Goal: Information Seeking & Learning: Find specific fact

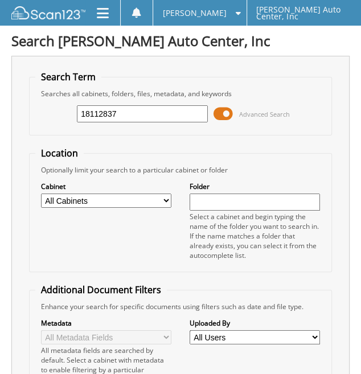
type input "18112837"
click at [169, 75] on fieldset "Search Term Searches all cabinets, folders, files, metadata, and keywords 18112…" at bounding box center [180, 103] width 303 height 65
click at [142, 112] on input "18112837" at bounding box center [142, 113] width 131 height 17
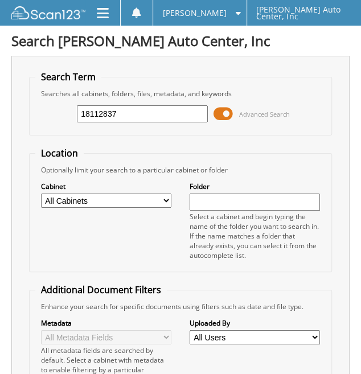
drag, startPoint x: 111, startPoint y: 112, endPoint x: -96, endPoint y: 124, distance: 207.0
click at [0, 124] on html "[PERSON_NAME] Settings Logout [PERSON_NAME] Auto Center, Inc Close Cabinets My …" at bounding box center [180, 307] width 361 height 614
click at [236, 9] on span at bounding box center [235, 13] width 11 height 8
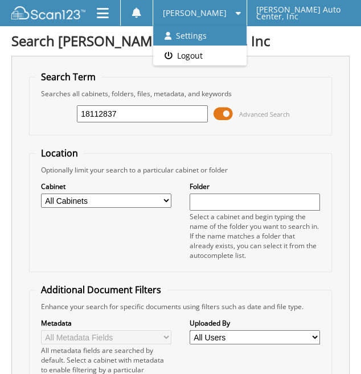
click at [227, 33] on link "Settings" at bounding box center [199, 36] width 93 height 20
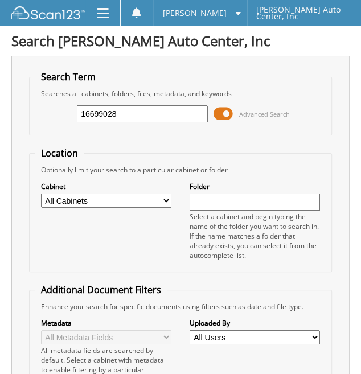
type input "16699028"
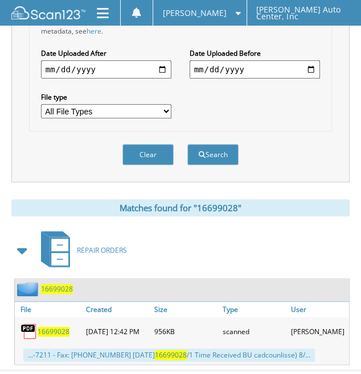
scroll to position [368, 0]
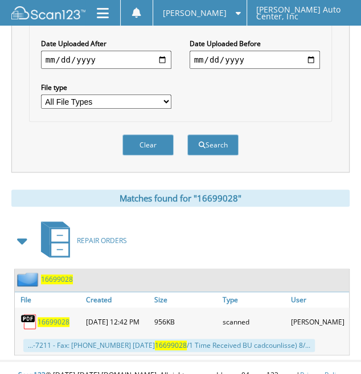
click at [41, 317] on span "16699028" at bounding box center [54, 322] width 32 height 10
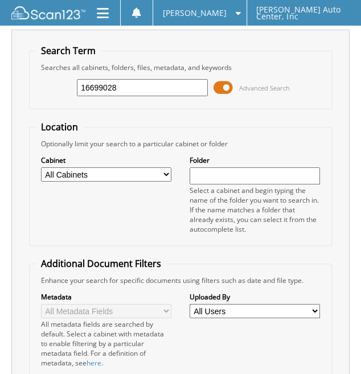
drag, startPoint x: 161, startPoint y: 83, endPoint x: 23, endPoint y: 81, distance: 137.2
click at [23, 81] on div "Search Term Searches all cabinets, folders, files, metadata, and keywords 16699…" at bounding box center [180, 272] width 338 height 484
type input "16693875"
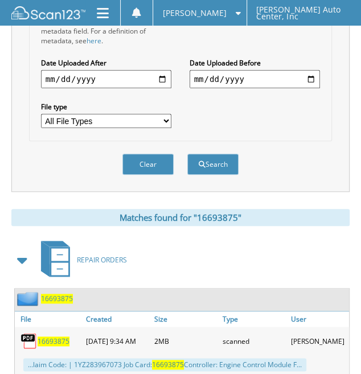
scroll to position [368, 0]
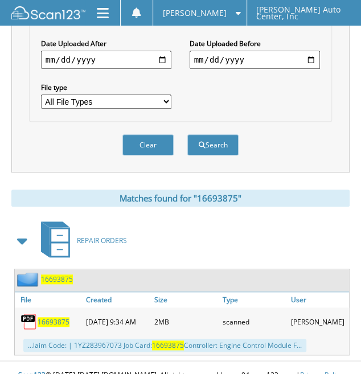
click at [57, 317] on span "16693875" at bounding box center [54, 322] width 32 height 10
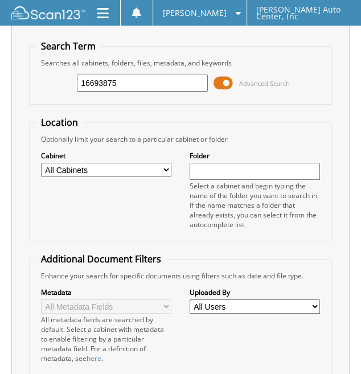
scroll to position [0, 0]
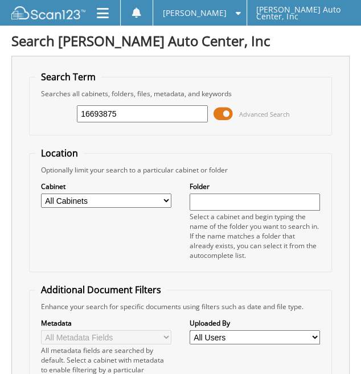
drag, startPoint x: 146, startPoint y: 110, endPoint x: -56, endPoint y: 99, distance: 201.8
click at [0, 99] on html "[PERSON_NAME] Settings Logout [PERSON_NAME] Auto Center, Inc Close Cabinets My …" at bounding box center [180, 378] width 361 height 757
type input "16696820"
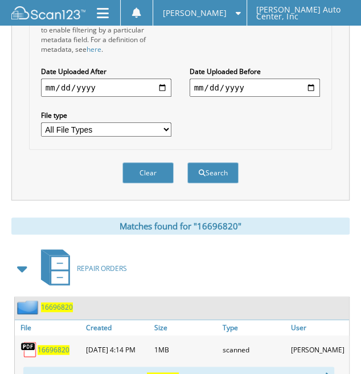
scroll to position [342, 0]
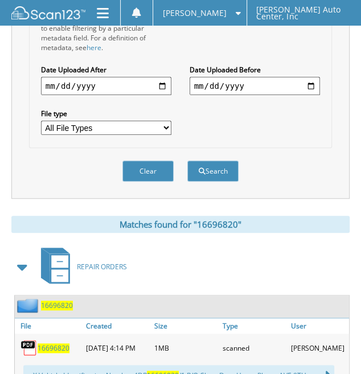
click at [60, 343] on span "16696820" at bounding box center [54, 348] width 32 height 10
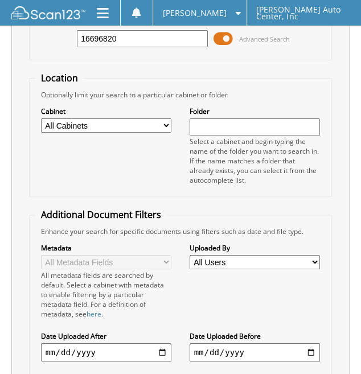
scroll to position [0, 0]
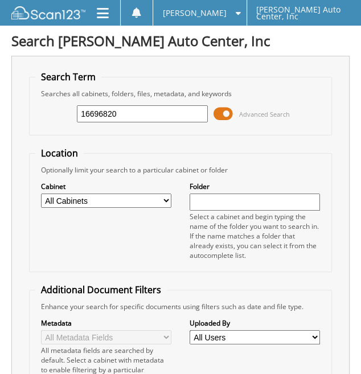
type input "16699163"
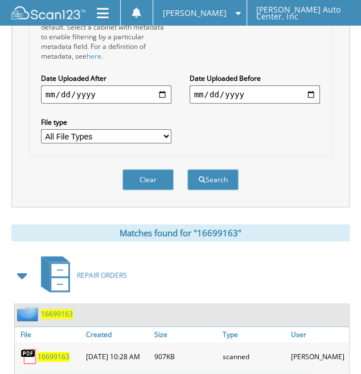
scroll to position [368, 0]
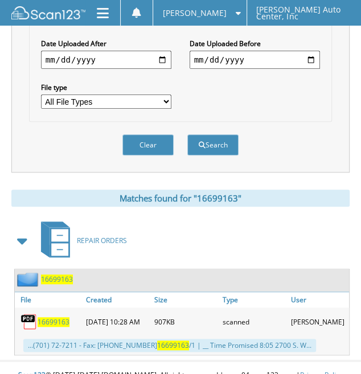
click at [58, 317] on span "16699163" at bounding box center [54, 322] width 32 height 10
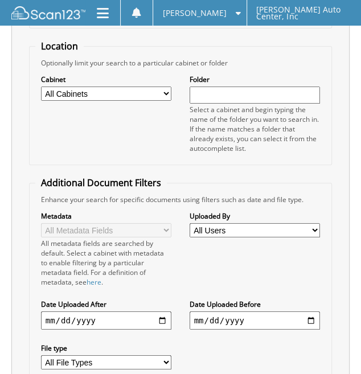
scroll to position [0, 0]
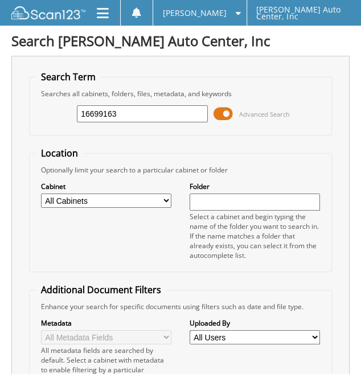
drag, startPoint x: 135, startPoint y: 121, endPoint x: -148, endPoint y: 63, distance: 288.8
click at [0, 63] on html "[PERSON_NAME] Settings Logout [PERSON_NAME] Auto Center, Inc Close Cabinets My …" at bounding box center [180, 378] width 361 height 757
type input "16696782"
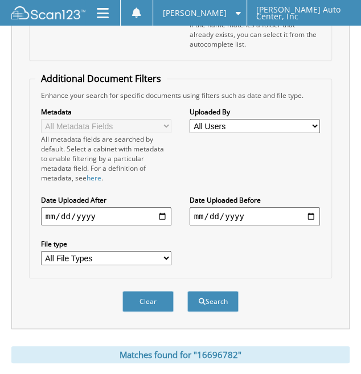
scroll to position [384, 0]
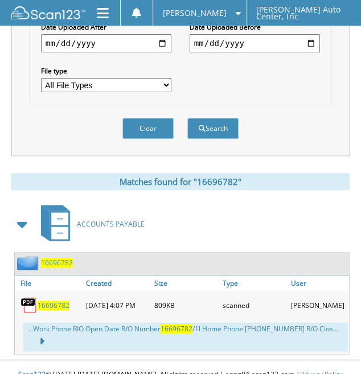
click at [46, 301] on span "16696782" at bounding box center [54, 306] width 32 height 10
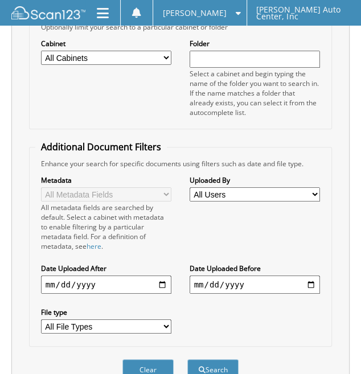
scroll to position [0, 0]
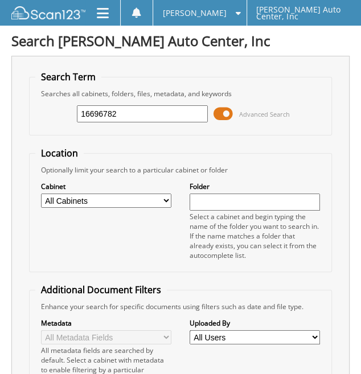
click at [138, 121] on div "16696782 Advanced Search" at bounding box center [180, 113] width 291 height 31
drag, startPoint x: -18, startPoint y: 94, endPoint x: -52, endPoint y: 86, distance: 35.2
type input "16697534"
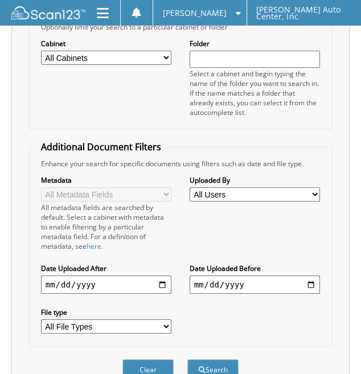
scroll to position [342, 0]
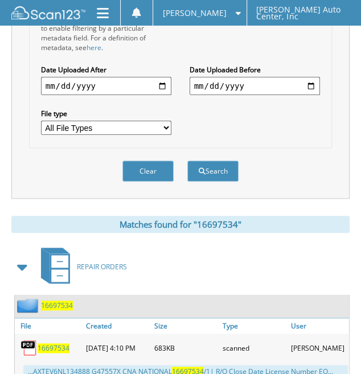
drag, startPoint x: 51, startPoint y: 331, endPoint x: 43, endPoint y: 330, distance: 8.1
click at [51, 343] on span "16697534" at bounding box center [54, 348] width 32 height 10
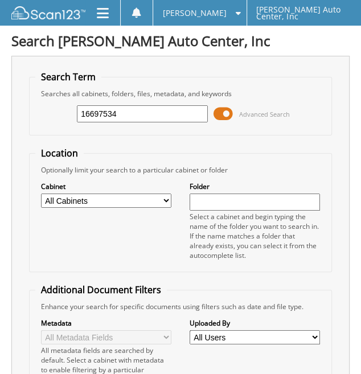
drag, startPoint x: 146, startPoint y: 112, endPoint x: -200, endPoint y: 74, distance: 348.2
type input "16698686"
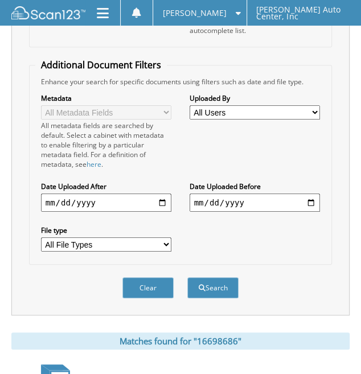
scroll to position [342, 0]
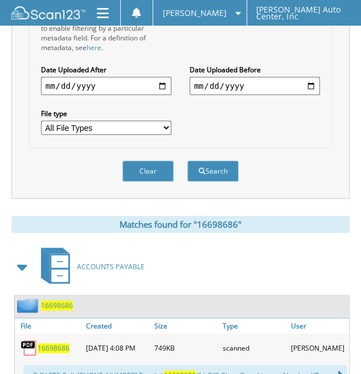
click at [59, 343] on span "16698686" at bounding box center [54, 348] width 32 height 10
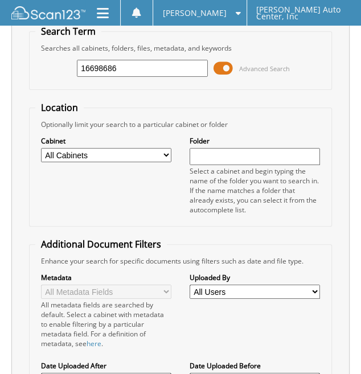
scroll to position [0, 0]
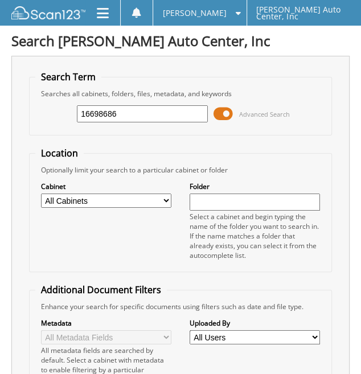
type input "16699166"
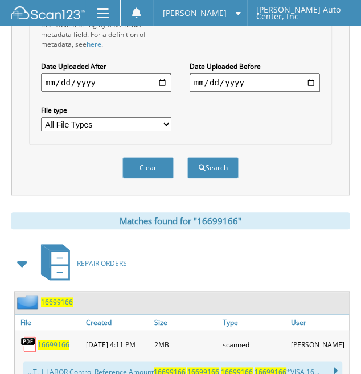
scroll to position [375, 0]
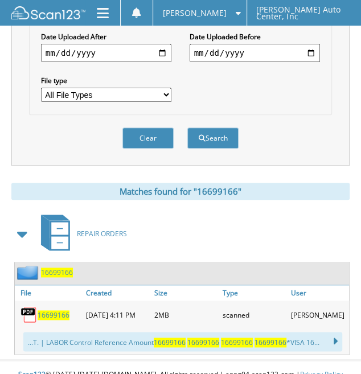
click at [50, 310] on span "16699166" at bounding box center [54, 315] width 32 height 10
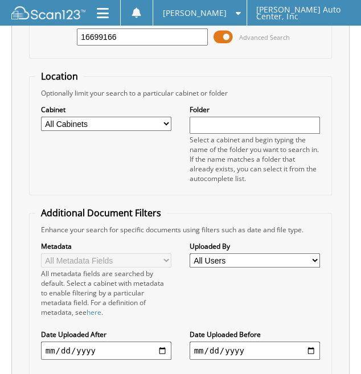
scroll to position [0, 0]
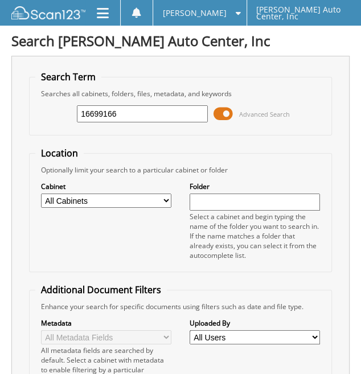
drag, startPoint x: 156, startPoint y: 117, endPoint x: -2, endPoint y: 101, distance: 158.5
type input "16699176"
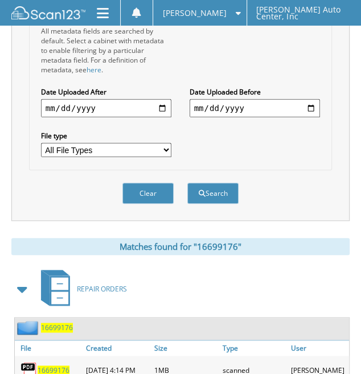
scroll to position [384, 0]
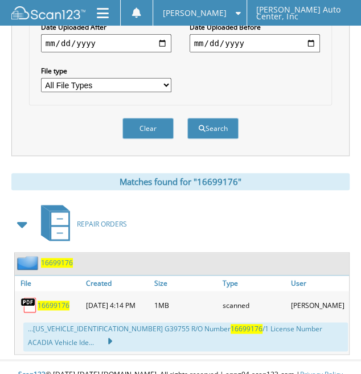
click at [63, 301] on span "16699176" at bounding box center [54, 306] width 32 height 10
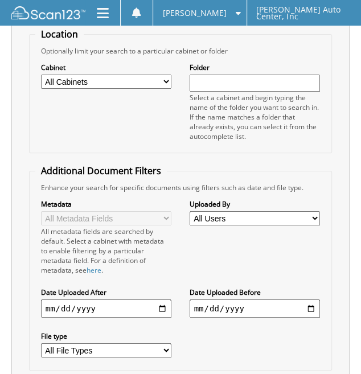
scroll to position [0, 0]
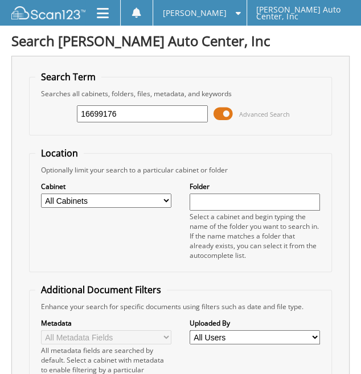
drag, startPoint x: 151, startPoint y: 114, endPoint x: -2, endPoint y: 110, distance: 152.6
type input "16689267"
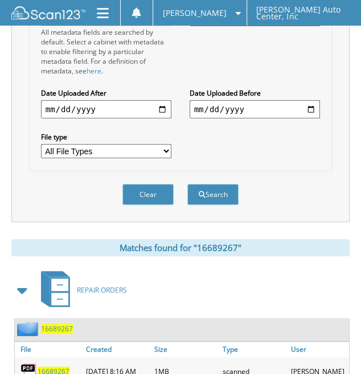
scroll to position [398, 0]
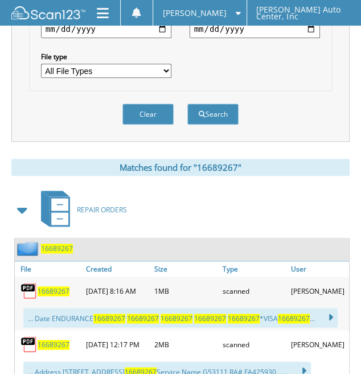
click at [57, 286] on span "16689267" at bounding box center [54, 291] width 32 height 10
click at [60, 340] on span "16689267" at bounding box center [54, 345] width 32 height 10
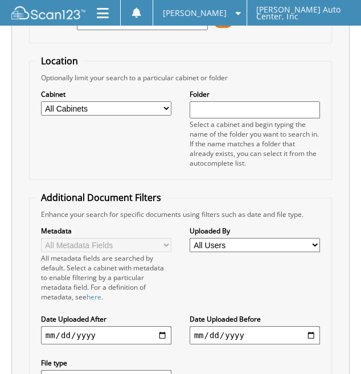
scroll to position [0, 0]
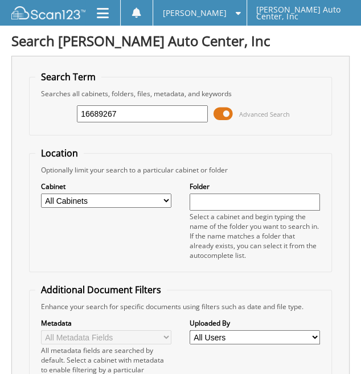
drag, startPoint x: 119, startPoint y: 111, endPoint x: -15, endPoint y: 77, distance: 138.1
type input "16697616"
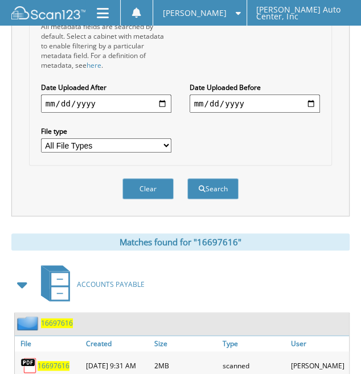
scroll to position [398, 0]
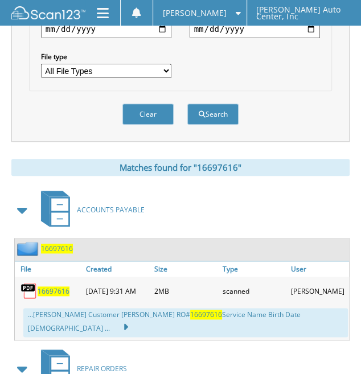
click at [56, 286] on span "16697616" at bounding box center [54, 291] width 32 height 10
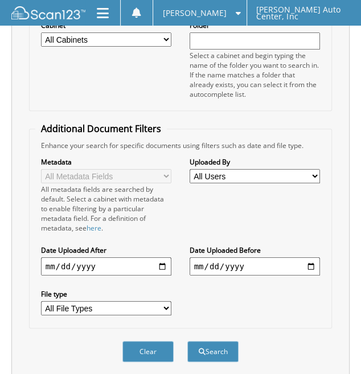
scroll to position [0, 0]
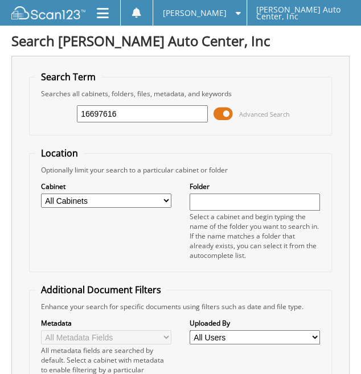
drag, startPoint x: 171, startPoint y: 115, endPoint x: -113, endPoint y: 88, distance: 284.7
type input "16698985"
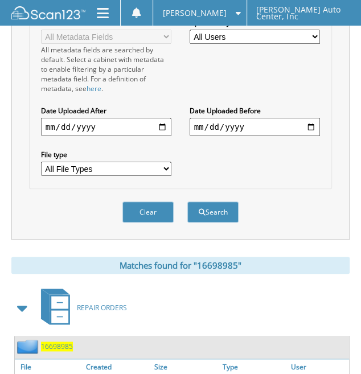
scroll to position [342, 0]
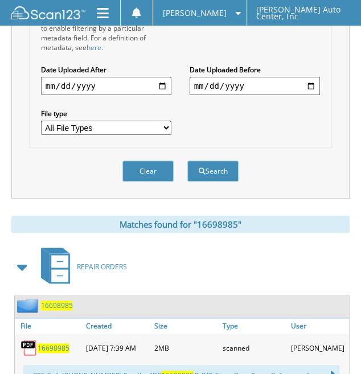
click at [61, 343] on span "16698985" at bounding box center [54, 348] width 32 height 10
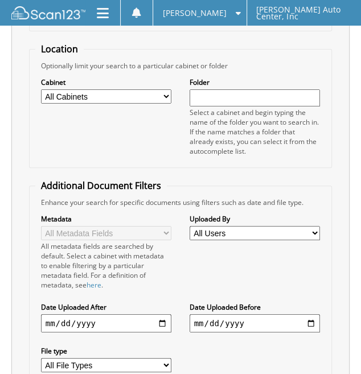
scroll to position [0, 0]
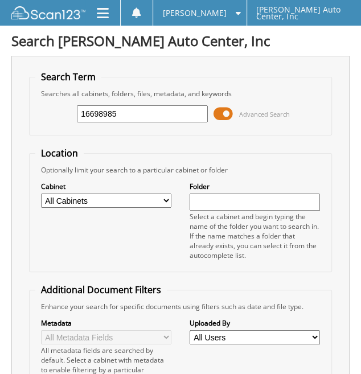
drag, startPoint x: 110, startPoint y: 121, endPoint x: -92, endPoint y: 87, distance: 204.8
type input "16699132"
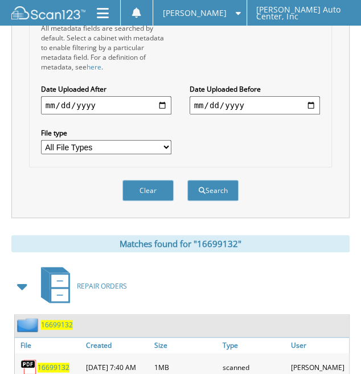
scroll to position [398, 0]
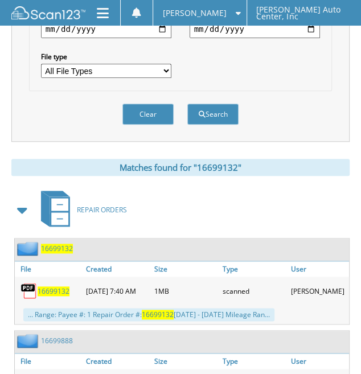
click at [50, 286] on span "16699132" at bounding box center [54, 291] width 32 height 10
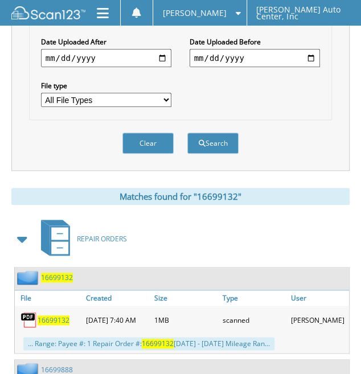
scroll to position [0, 0]
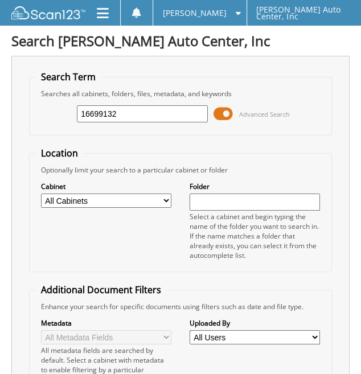
drag, startPoint x: 128, startPoint y: 116, endPoint x: -31, endPoint y: 122, distance: 158.9
type input "16699159"
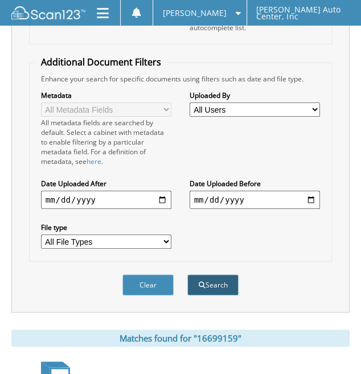
scroll to position [375, 0]
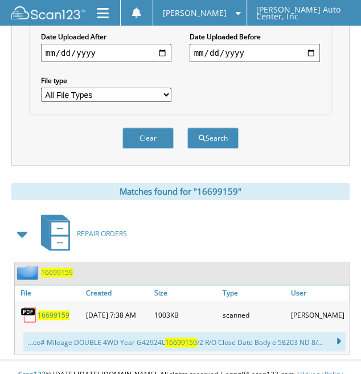
click at [63, 310] on span "16699159" at bounding box center [54, 315] width 32 height 10
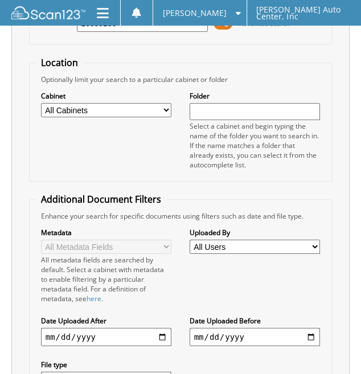
scroll to position [0, 0]
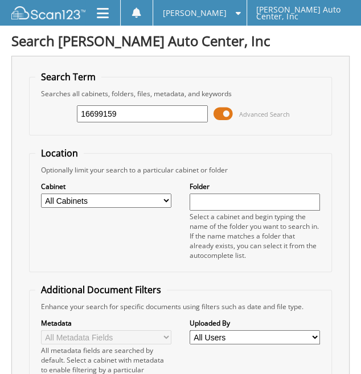
drag, startPoint x: 151, startPoint y: 109, endPoint x: -114, endPoint y: 57, distance: 270.3
type input "16699326"
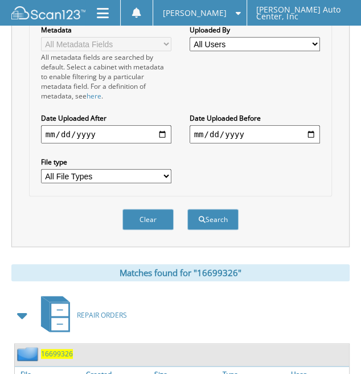
scroll to position [375, 0]
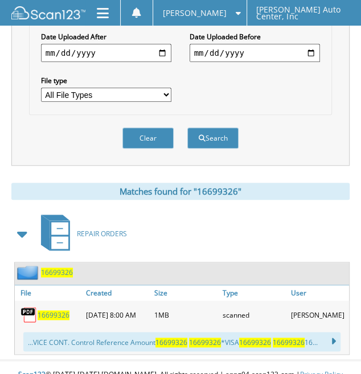
click at [50, 310] on span "16699326" at bounding box center [54, 315] width 32 height 10
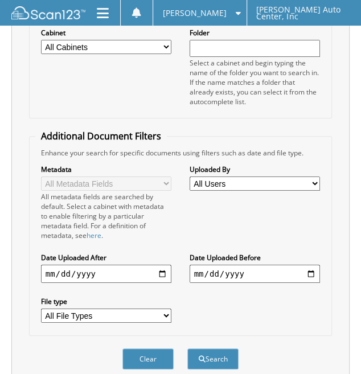
scroll to position [33, 0]
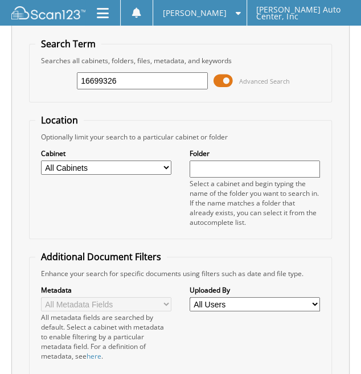
drag, startPoint x: 33, startPoint y: 83, endPoint x: -341, endPoint y: 63, distance: 374.5
click at [0, 63] on html "[PERSON_NAME] Settings Logout [PERSON_NAME] Auto Center, Inc Close Cabinets My …" at bounding box center [180, 348] width 361 height 763
type input "16699341"
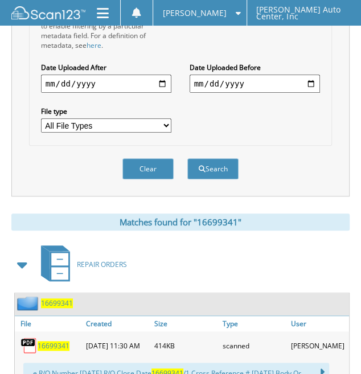
scroll to position [423, 0]
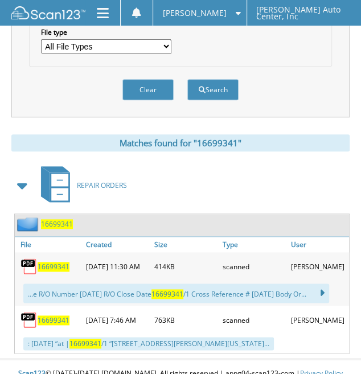
click at [56, 262] on span "16699341" at bounding box center [54, 267] width 32 height 10
click at [60, 315] on span "16699341" at bounding box center [54, 320] width 32 height 10
click at [64, 315] on span "16699341" at bounding box center [54, 320] width 32 height 10
click at [60, 315] on span "16699341" at bounding box center [54, 320] width 32 height 10
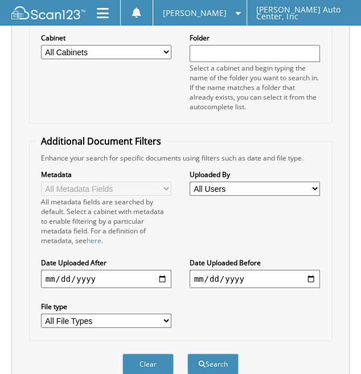
scroll to position [81, 0]
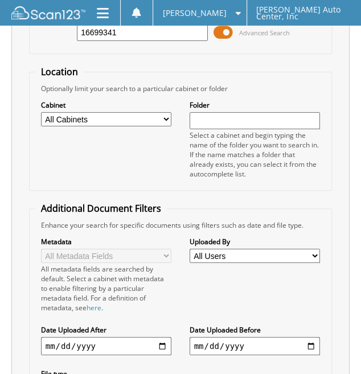
drag, startPoint x: 128, startPoint y: 35, endPoint x: -65, endPoint y: 14, distance: 194.7
click at [0, 14] on html "Amanda H. Settings Logout Rydell Auto Center, Inc Close Cabinets My Company Sea…" at bounding box center [180, 324] width 361 height 811
type input "16699362"
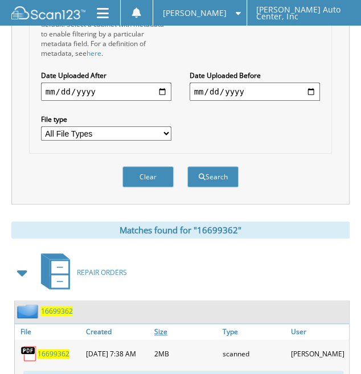
scroll to position [375, 0]
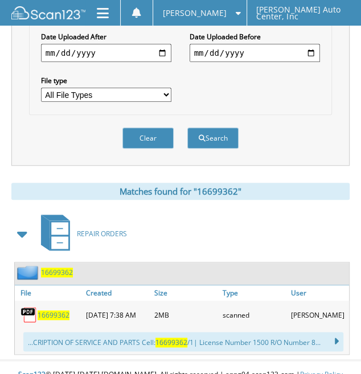
click at [57, 310] on span "16699362" at bounding box center [54, 315] width 32 height 10
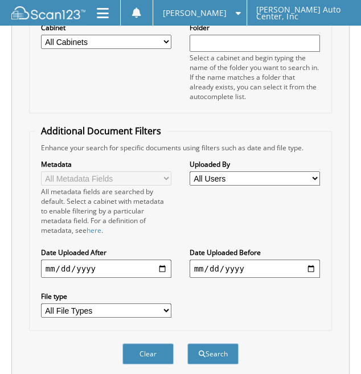
scroll to position [0, 0]
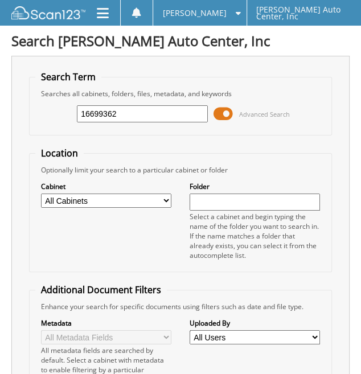
drag, startPoint x: 121, startPoint y: 114, endPoint x: -85, endPoint y: 100, distance: 206.0
type input "16698812"
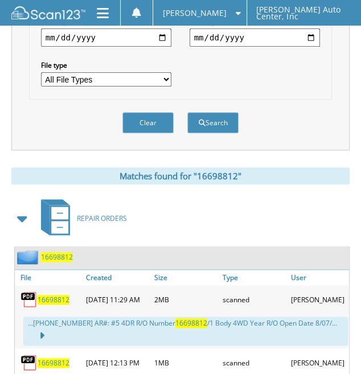
scroll to position [398, 0]
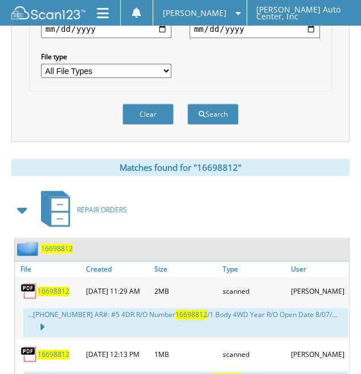
click at [74, 279] on div "16698812" at bounding box center [49, 290] width 68 height 23
click at [46, 286] on span "16698812" at bounding box center [54, 291] width 32 height 10
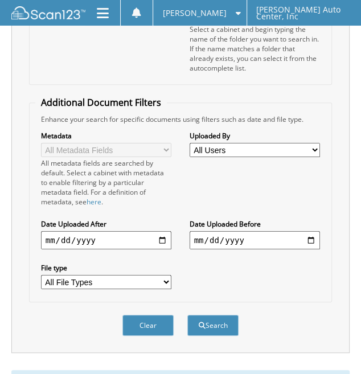
scroll to position [0, 0]
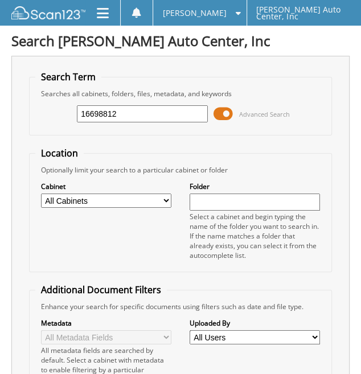
drag, startPoint x: 114, startPoint y: 111, endPoint x: -173, endPoint y: 109, distance: 287.5
type input "16699155"
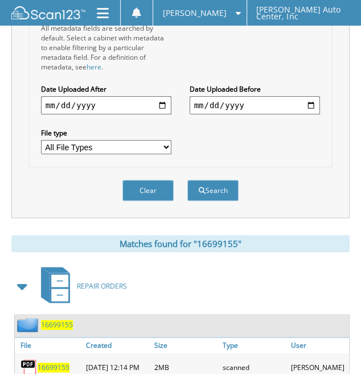
scroll to position [342, 0]
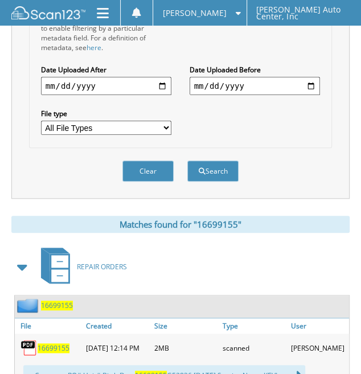
click at [46, 343] on span "16699155" at bounding box center [54, 348] width 32 height 10
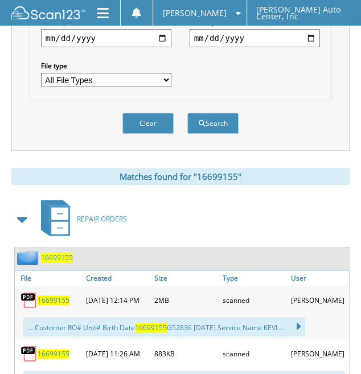
scroll to position [439, 0]
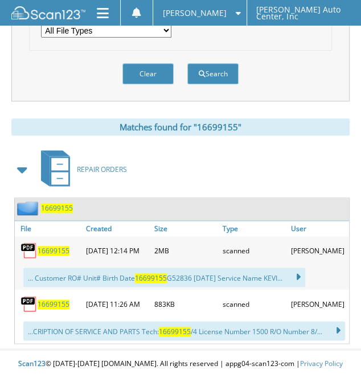
click at [59, 299] on span "16699155" at bounding box center [54, 304] width 32 height 10
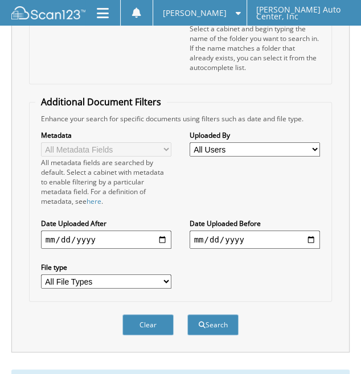
scroll to position [0, 0]
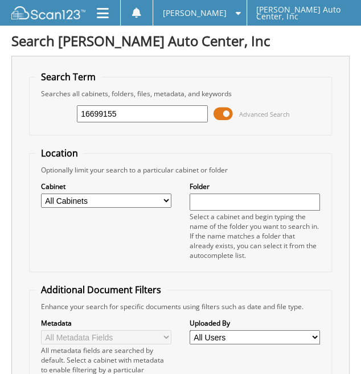
drag, startPoint x: 155, startPoint y: 110, endPoint x: -114, endPoint y: 87, distance: 270.2
type input "16699710"
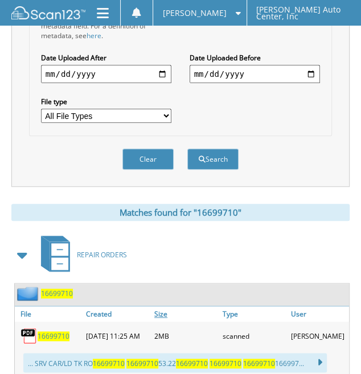
scroll to position [375, 0]
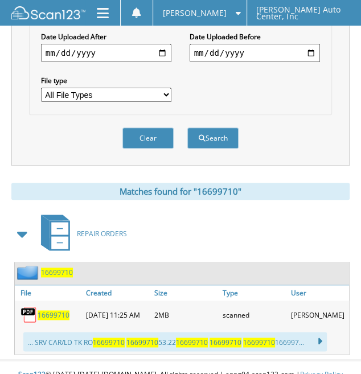
click at [58, 310] on span "16699710" at bounding box center [54, 315] width 32 height 10
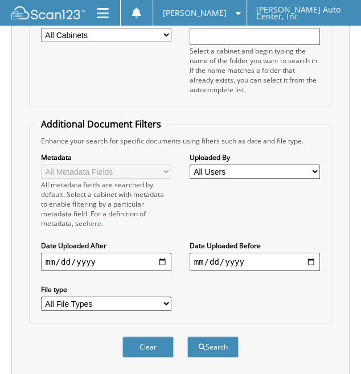
scroll to position [0, 0]
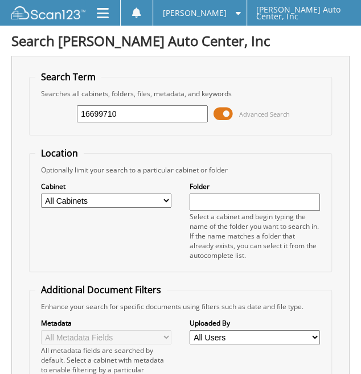
type input "16699919"
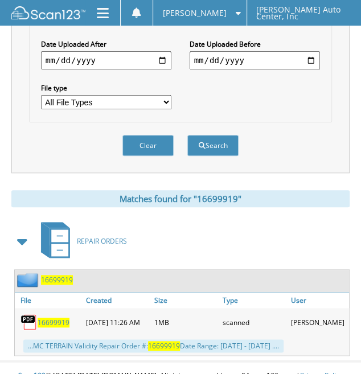
scroll to position [368, 0]
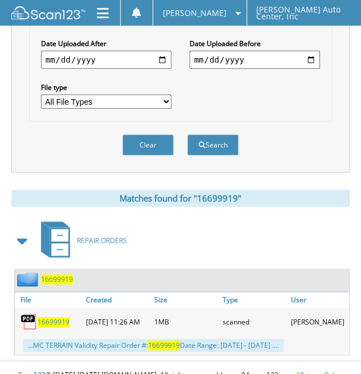
click at [63, 317] on span "16699919" at bounding box center [54, 322] width 32 height 10
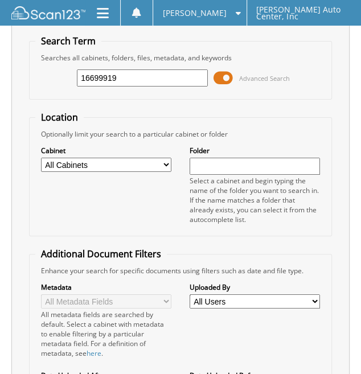
scroll to position [0, 0]
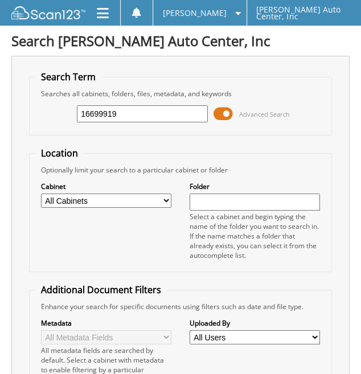
drag, startPoint x: 143, startPoint y: 108, endPoint x: 4, endPoint y: 89, distance: 140.7
click at [33, 95] on fieldset "Search Term Searches all cabinets, folders, files, metadata, and keywords 16699…" at bounding box center [180, 103] width 303 height 65
type input "16696168"
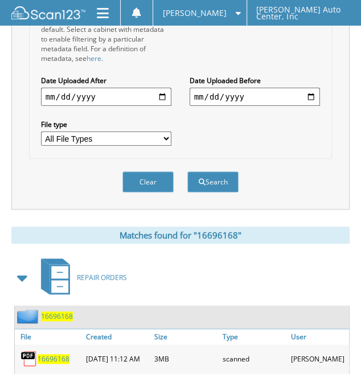
scroll to position [375, 0]
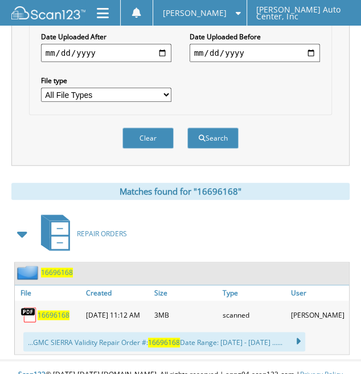
click at [35, 306] on img at bounding box center [28, 314] width 17 height 17
click at [49, 310] on span "16696168" at bounding box center [54, 315] width 32 height 10
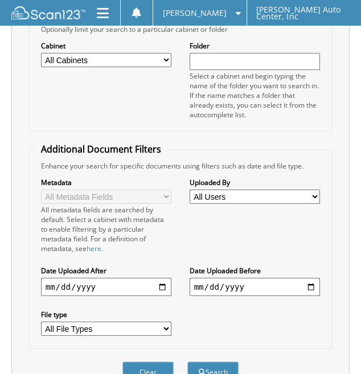
scroll to position [0, 0]
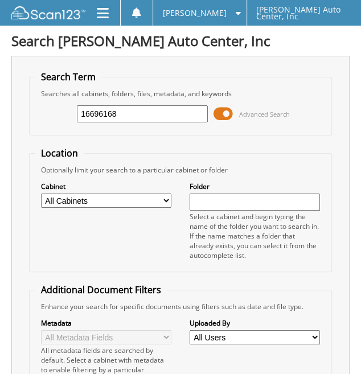
drag, startPoint x: 145, startPoint y: 117, endPoint x: -89, endPoint y: 90, distance: 235.5
type input "16699886"
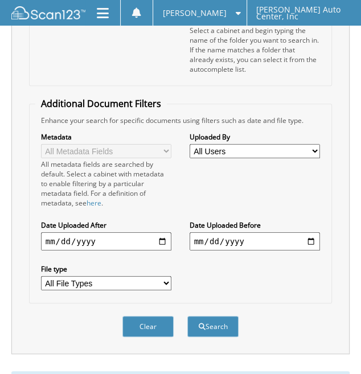
scroll to position [342, 0]
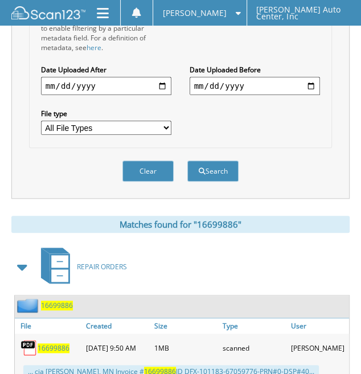
click at [50, 343] on span "16699886" at bounding box center [54, 348] width 32 height 10
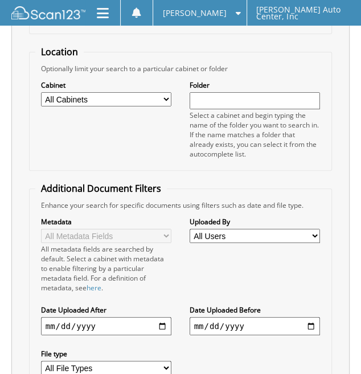
scroll to position [0, 0]
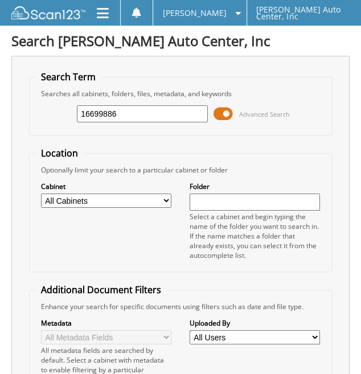
drag, startPoint x: 144, startPoint y: 109, endPoint x: -10, endPoint y: 116, distance: 153.8
click at [0, 116] on html "[PERSON_NAME] Settings Logout [PERSON_NAME] Auto Center, Inc Close Cabinets My …" at bounding box center [180, 378] width 361 height 757
type input "16699948"
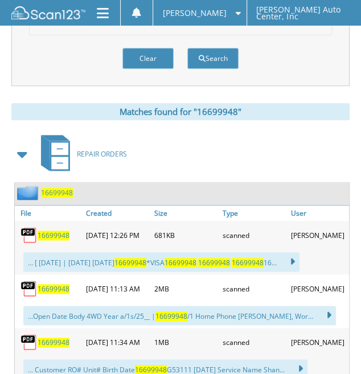
scroll to position [455, 0]
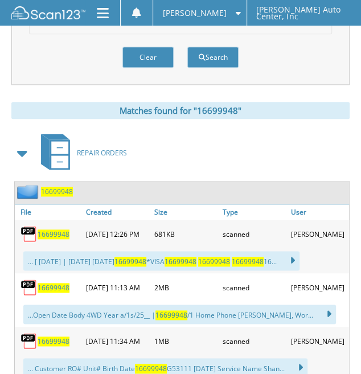
click at [54, 229] on span "16699948" at bounding box center [54, 234] width 32 height 10
drag, startPoint x: 59, startPoint y: 274, endPoint x: 52, endPoint y: 278, distance: 8.2
click at [59, 283] on span "16699948" at bounding box center [54, 288] width 32 height 10
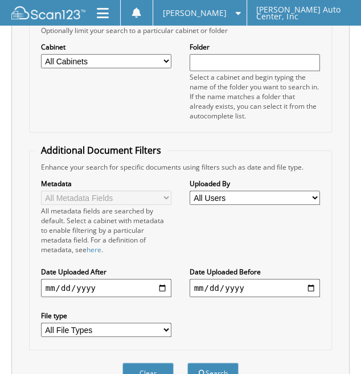
scroll to position [57, 0]
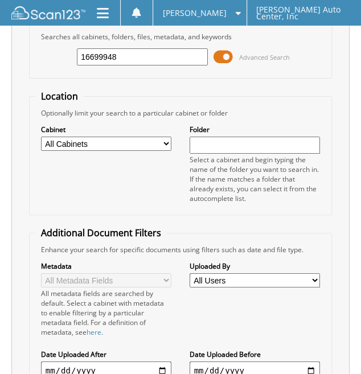
click at [18, 51] on div "Search Term Searches all cabinets, folders, files, metadata, and keywords 16699…" at bounding box center [180, 241] width 338 height 484
type input "16700172"
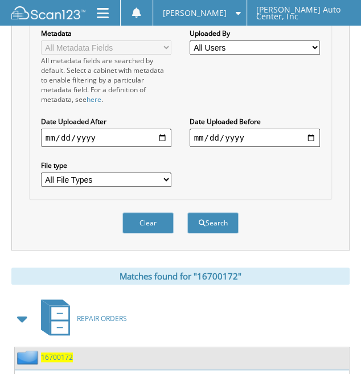
scroll to position [375, 0]
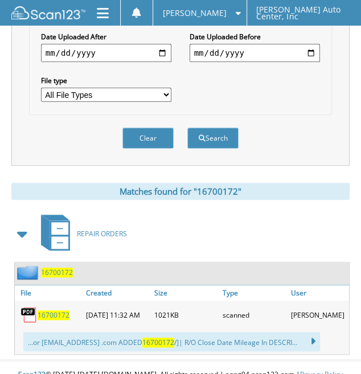
click at [47, 305] on div "16700172" at bounding box center [49, 314] width 68 height 23
click at [59, 310] on span "16700172" at bounding box center [54, 315] width 32 height 10
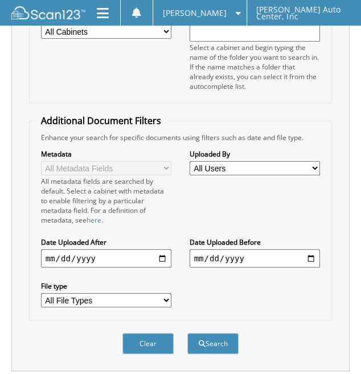
scroll to position [33, 0]
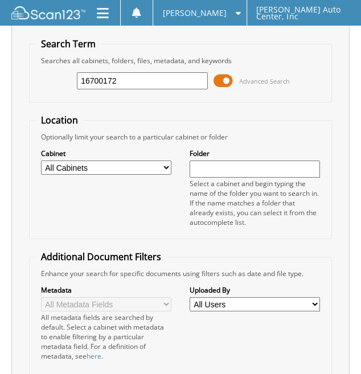
click at [0, 79] on html "[PERSON_NAME] Settings Logout [PERSON_NAME] Auto Center, Inc Close Cabinets My …" at bounding box center [180, 348] width 361 height 763
type input "16700429"
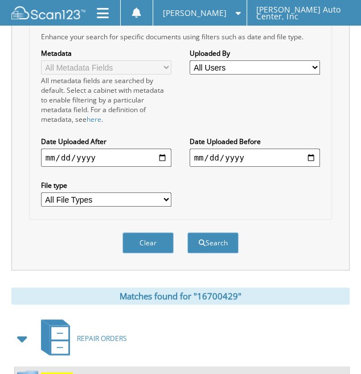
scroll to position [342, 0]
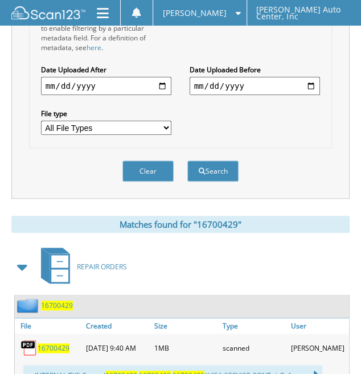
click at [59, 343] on span "16700429" at bounding box center [54, 348] width 32 height 10
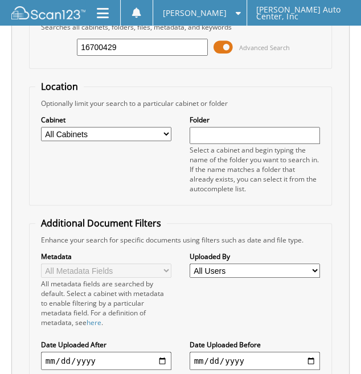
scroll to position [0, 0]
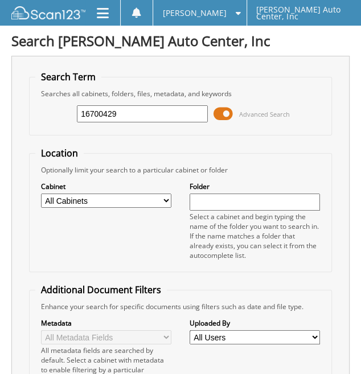
drag, startPoint x: 136, startPoint y: 113, endPoint x: -125, endPoint y: 90, distance: 261.7
type input "16698640"
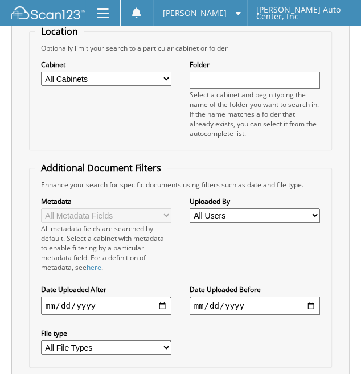
scroll to position [342, 0]
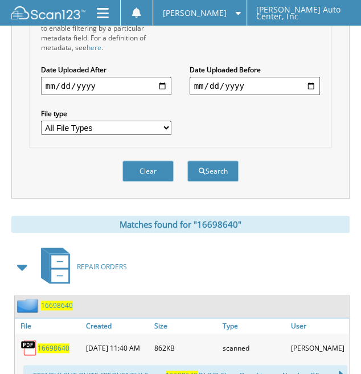
click at [47, 343] on span "16698640" at bounding box center [54, 348] width 32 height 10
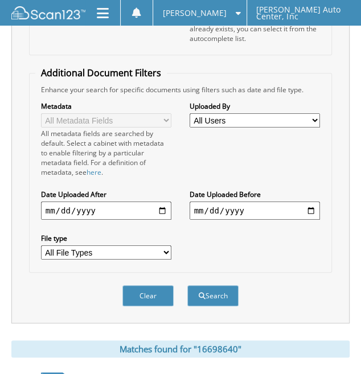
scroll to position [0, 0]
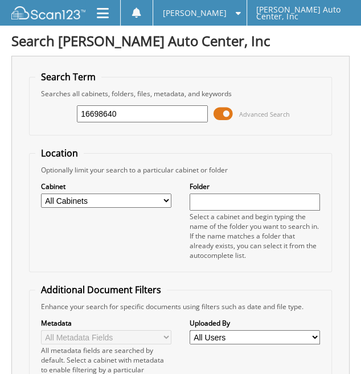
drag, startPoint x: 124, startPoint y: 114, endPoint x: -124, endPoint y: 89, distance: 248.9
type input "16700177"
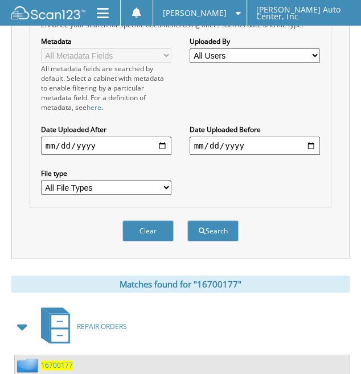
scroll to position [375, 0]
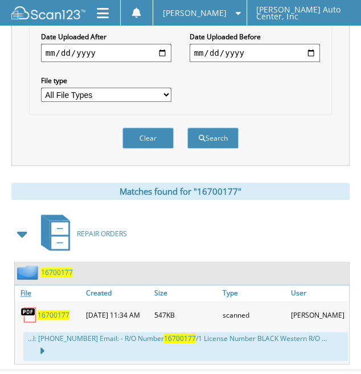
drag, startPoint x: 59, startPoint y: 298, endPoint x: 65, endPoint y: 271, distance: 27.9
click at [59, 310] on span "16700177" at bounding box center [54, 315] width 32 height 10
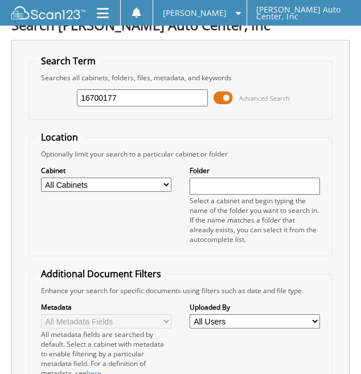
scroll to position [0, 0]
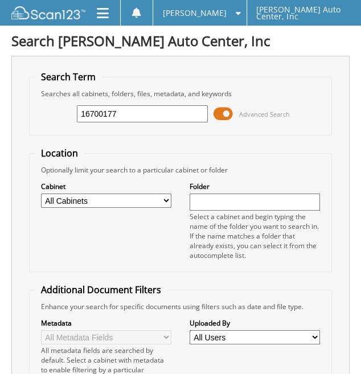
drag, startPoint x: 131, startPoint y: 114, endPoint x: -77, endPoint y: 81, distance: 211.5
type input "16700383"
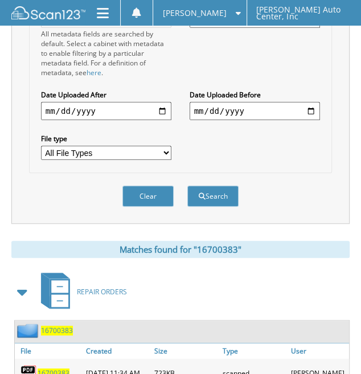
scroll to position [375, 0]
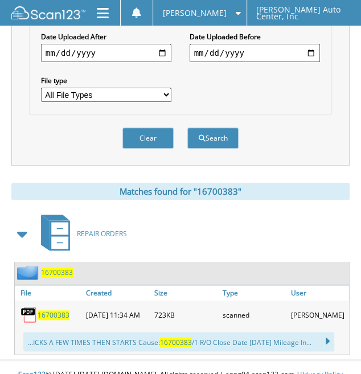
click at [53, 310] on span "16700383" at bounding box center [54, 315] width 32 height 10
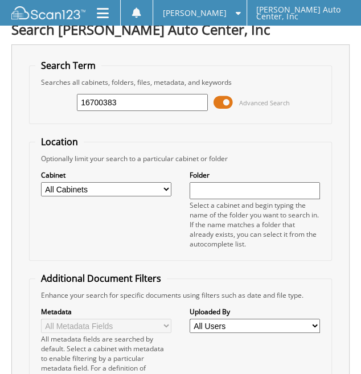
scroll to position [0, 0]
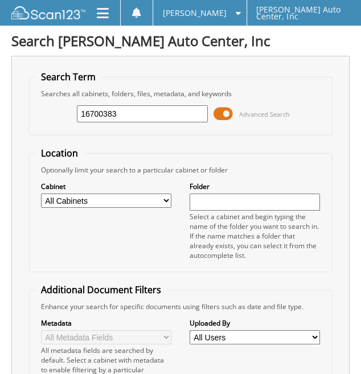
click at [91, 114] on input "16700383" at bounding box center [142, 113] width 131 height 17
type input "16700496"
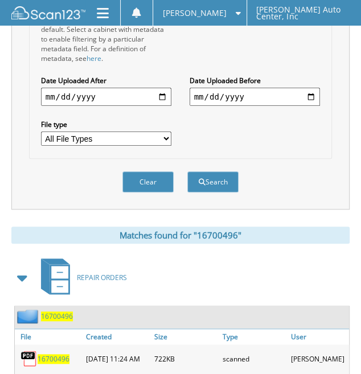
scroll to position [375, 0]
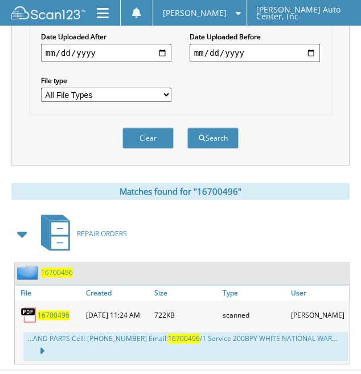
click at [59, 310] on span "16700496" at bounding box center [54, 315] width 32 height 10
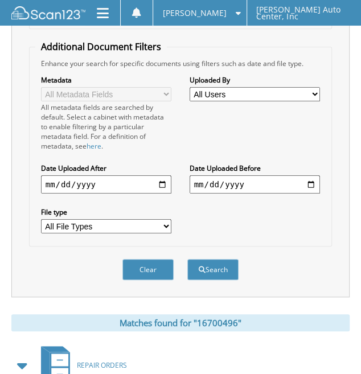
scroll to position [33, 0]
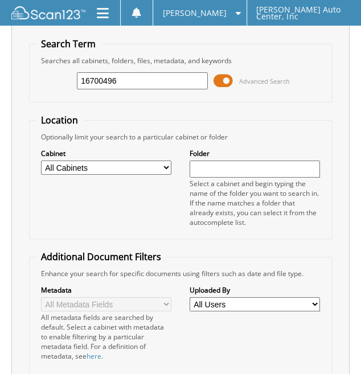
click at [0, 70] on html "Amanda H. Settings Logout Rydell Auto Center, Inc Close Cabinets My Company Sea…" at bounding box center [180, 353] width 361 height 773
type input "16700797"
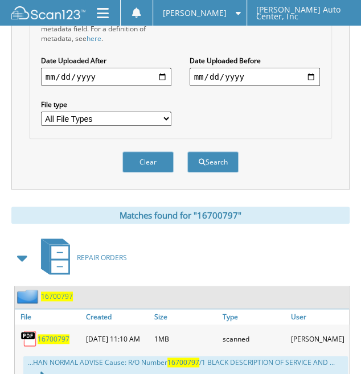
scroll to position [384, 0]
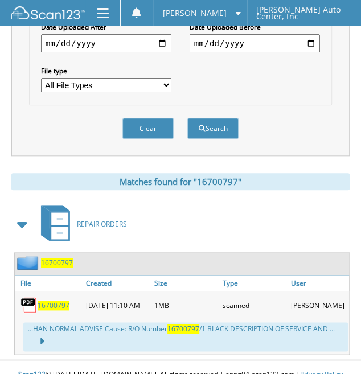
click at [58, 301] on span "16700797" at bounding box center [54, 306] width 32 height 10
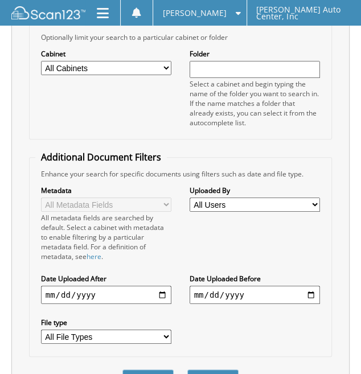
scroll to position [0, 0]
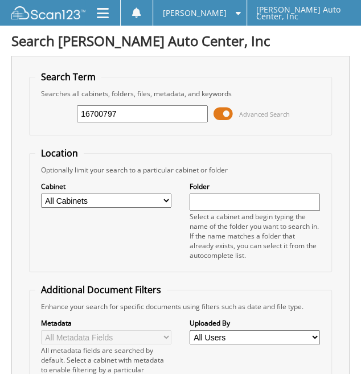
drag, startPoint x: 126, startPoint y: 116, endPoint x: -5, endPoint y: 93, distance: 132.8
type input "16699242"
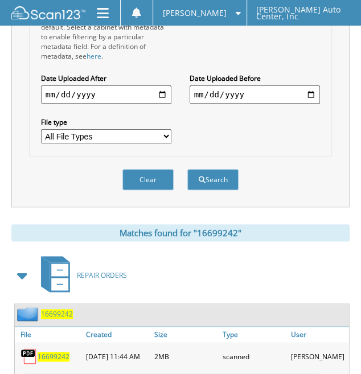
scroll to position [398, 0]
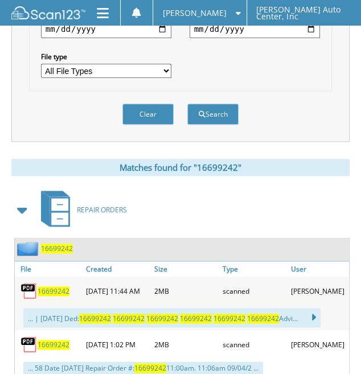
click at [68, 279] on div "16699242" at bounding box center [49, 290] width 68 height 23
drag, startPoint x: 60, startPoint y: 277, endPoint x: 66, endPoint y: 261, distance: 16.9
click at [60, 286] on span "16699242" at bounding box center [54, 291] width 32 height 10
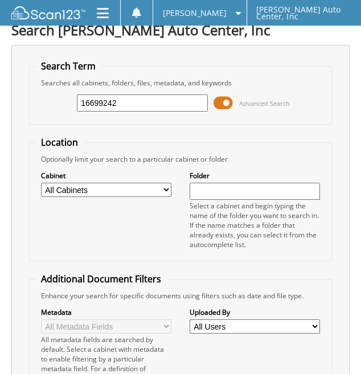
scroll to position [0, 0]
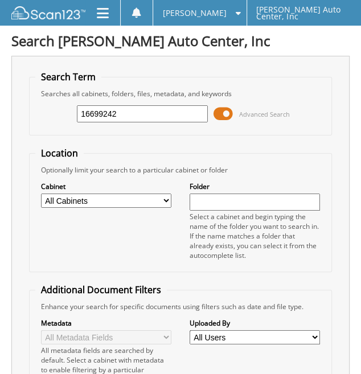
drag, startPoint x: 130, startPoint y: 112, endPoint x: -93, endPoint y: 70, distance: 227.1
type input "16699334"
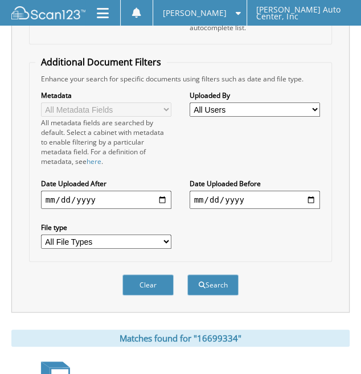
scroll to position [375, 0]
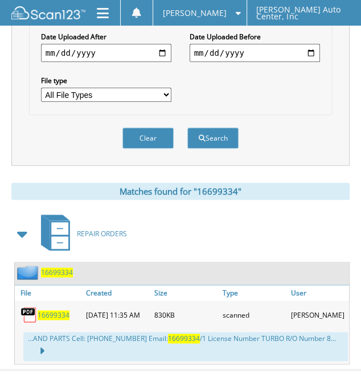
click at [55, 310] on span "16699334" at bounding box center [54, 315] width 32 height 10
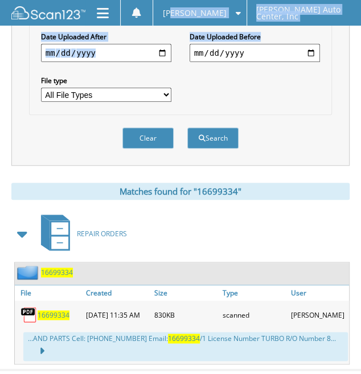
drag, startPoint x: 195, startPoint y: 1, endPoint x: 301, endPoint y: 7, distance: 106.1
click at [344, 26] on body "[PERSON_NAME] Settings Logout [PERSON_NAME] Auto Center, Inc Close Cabinets My …" at bounding box center [180, 11] width 361 height 773
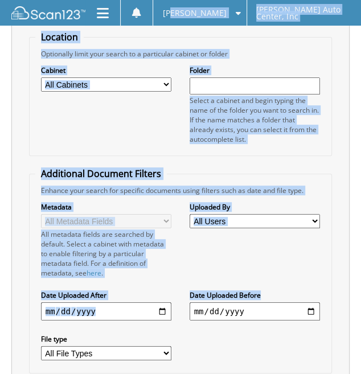
scroll to position [33, 0]
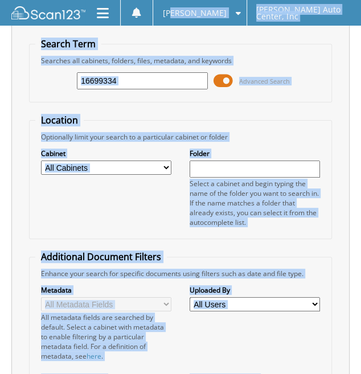
click at [174, 80] on input "16699334" at bounding box center [142, 80] width 131 height 17
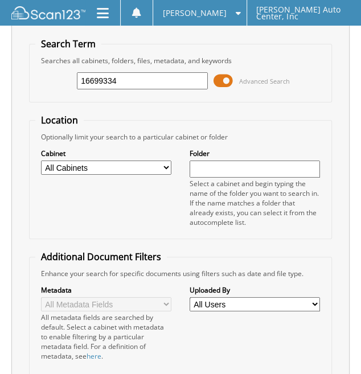
click at [174, 80] on input "16699334" at bounding box center [142, 80] width 131 height 17
type input "16699487"
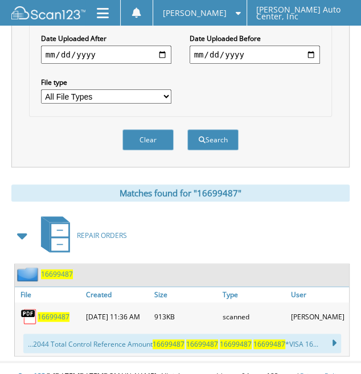
scroll to position [375, 0]
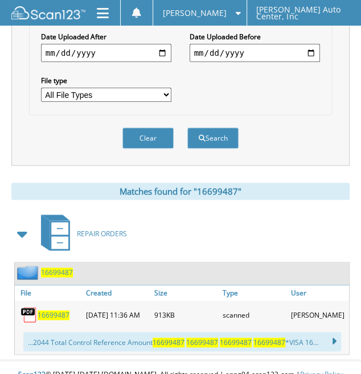
click at [63, 310] on span "16699487" at bounding box center [54, 315] width 32 height 10
click at [68, 310] on span "16699487" at bounding box center [54, 315] width 32 height 10
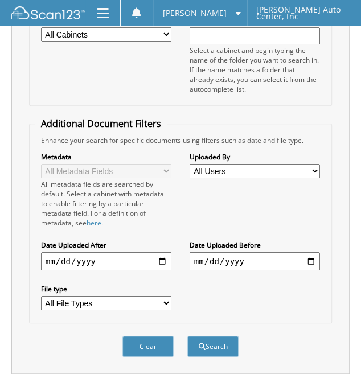
scroll to position [0, 0]
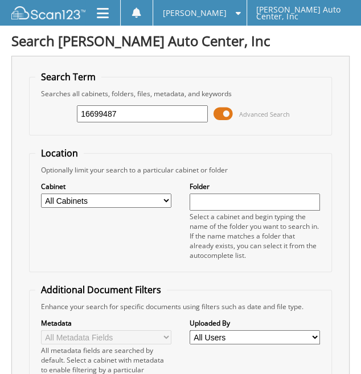
drag, startPoint x: 126, startPoint y: 117, endPoint x: 0, endPoint y: 109, distance: 126.7
click at [36, 112] on div "16699487 Advanced Search" at bounding box center [180, 113] width 291 height 31
type input "16699669"
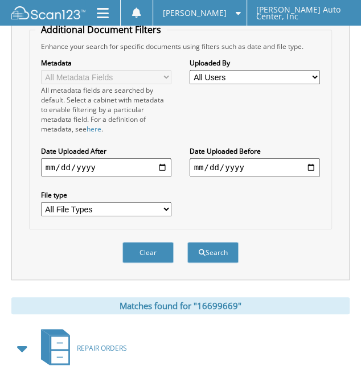
scroll to position [342, 0]
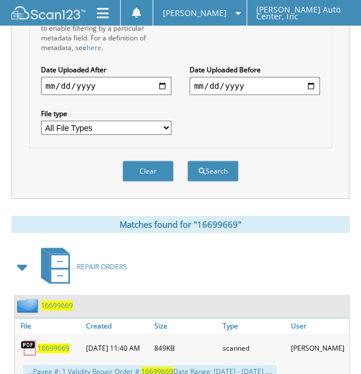
drag, startPoint x: 49, startPoint y: 334, endPoint x: 43, endPoint y: 326, distance: 10.1
click at [50, 343] on span "16699669" at bounding box center [54, 348] width 32 height 10
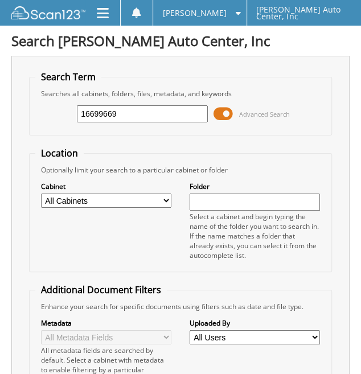
click at [0, 117] on html "[PERSON_NAME] Settings Logout [PERSON_NAME] Auto Center, Inc Close Cabinets My …" at bounding box center [180, 378] width 361 height 757
type input "16700158"
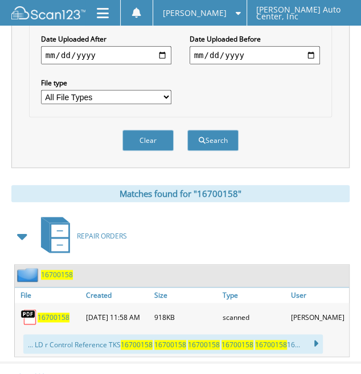
scroll to position [375, 0]
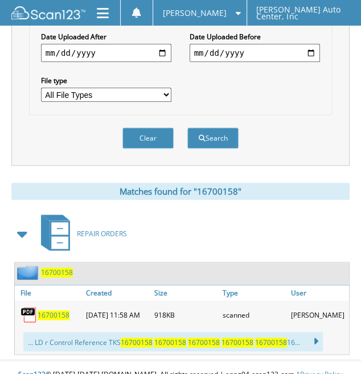
click at [56, 310] on span "16700158" at bounding box center [54, 315] width 32 height 10
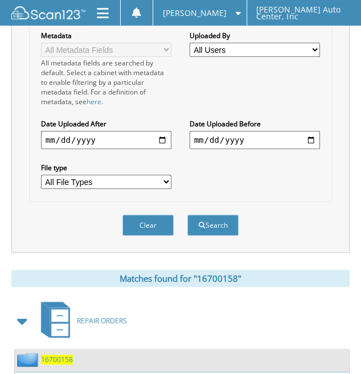
scroll to position [0, 0]
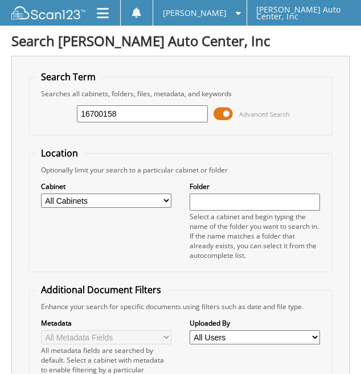
drag, startPoint x: 121, startPoint y: 118, endPoint x: -14, endPoint y: 117, distance: 135.5
type input "16700361"
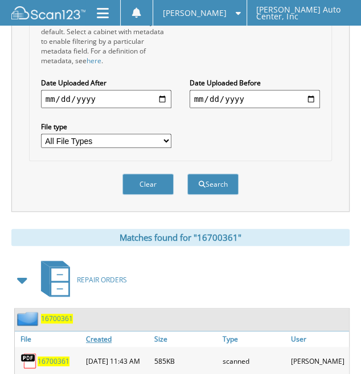
scroll to position [384, 0]
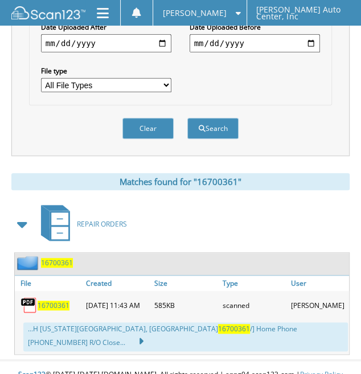
click at [48, 301] on span "16700361" at bounding box center [54, 306] width 32 height 10
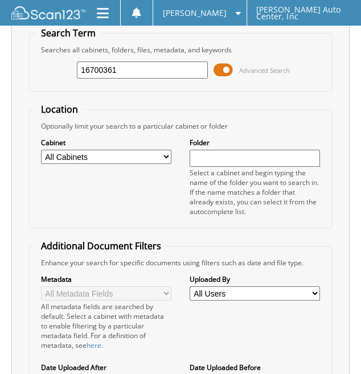
scroll to position [43, 0]
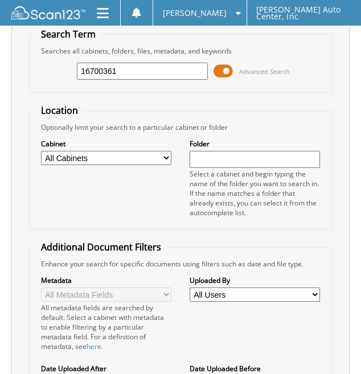
drag, startPoint x: 97, startPoint y: 76, endPoint x: -2, endPoint y: 66, distance: 98.9
click at [0, 66] on html "[PERSON_NAME] Settings Logout [PERSON_NAME] Auto Center, Inc Close Cabinets My …" at bounding box center [180, 343] width 361 height 773
type input "16700562"
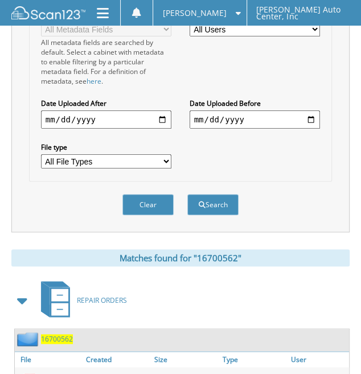
scroll to position [342, 0]
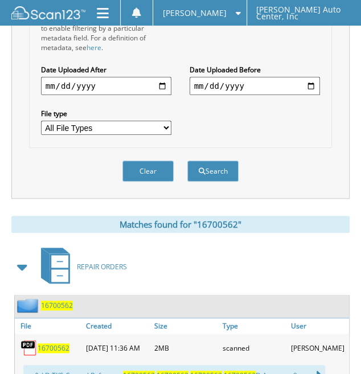
click at [61, 343] on span "16700562" at bounding box center [54, 348] width 32 height 10
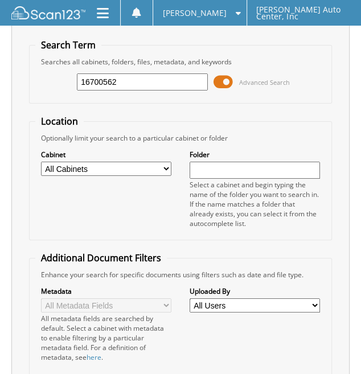
scroll to position [0, 0]
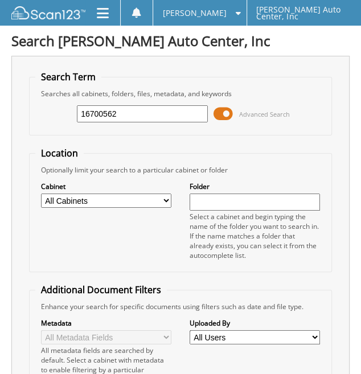
drag, startPoint x: 40, startPoint y: 105, endPoint x: -73, endPoint y: 86, distance: 115.4
type input "16700924"
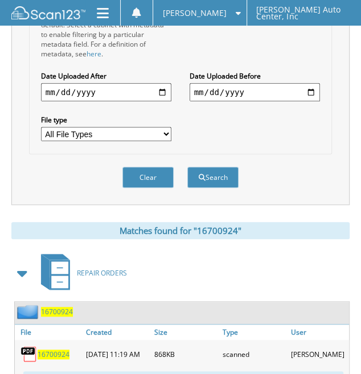
scroll to position [375, 0]
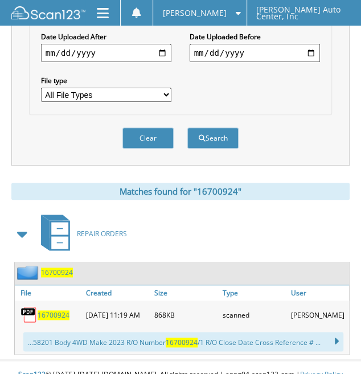
click at [60, 310] on span "16700924" at bounding box center [54, 315] width 32 height 10
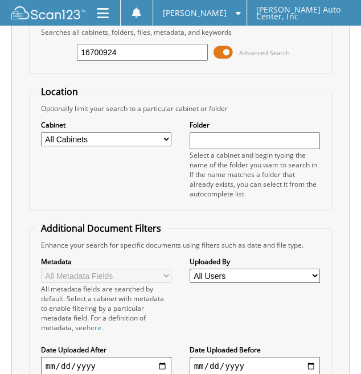
scroll to position [0, 0]
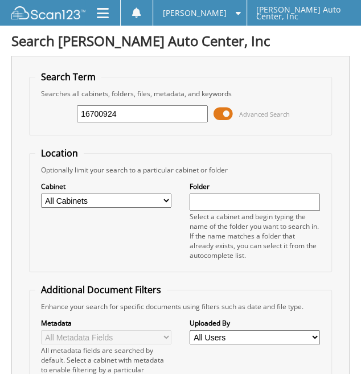
drag, startPoint x: 146, startPoint y: 120, endPoint x: -38, endPoint y: 135, distance: 184.0
type input "16698463"
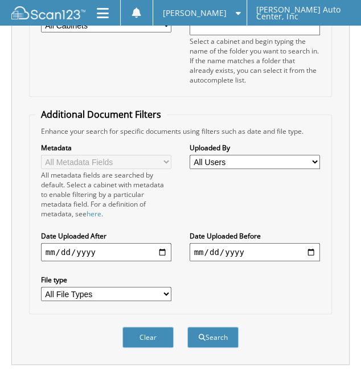
scroll to position [342, 0]
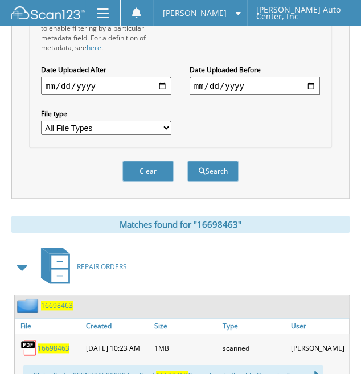
click at [47, 343] on span "16698463" at bounding box center [54, 348] width 32 height 10
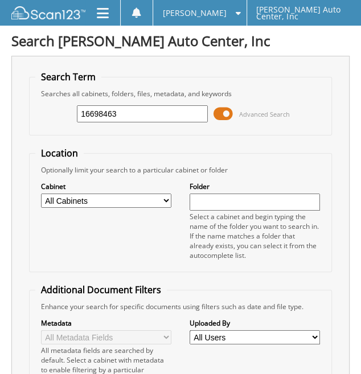
drag, startPoint x: 131, startPoint y: 113, endPoint x: -141, endPoint y: 77, distance: 275.1
type input "16699072"
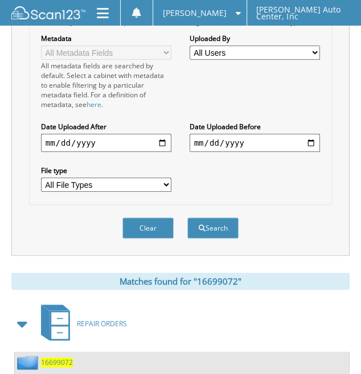
scroll to position [384, 0]
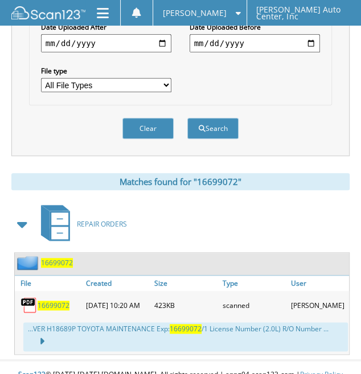
click at [51, 301] on span "16699072" at bounding box center [54, 306] width 32 height 10
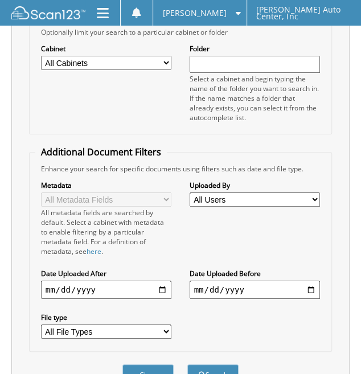
scroll to position [43, 0]
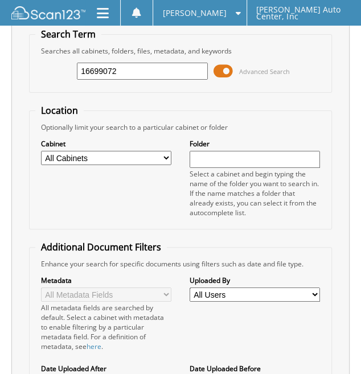
drag, startPoint x: 45, startPoint y: 68, endPoint x: -102, endPoint y: 55, distance: 147.4
click at [0, 55] on html "Amanda H. Settings Logout Rydell Auto Center, Inc Close Cabinets My Company Sea…" at bounding box center [180, 343] width 361 height 773
type input "16699540"
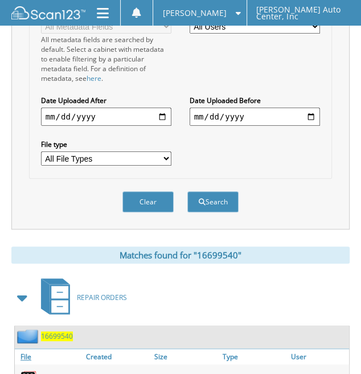
scroll to position [375, 0]
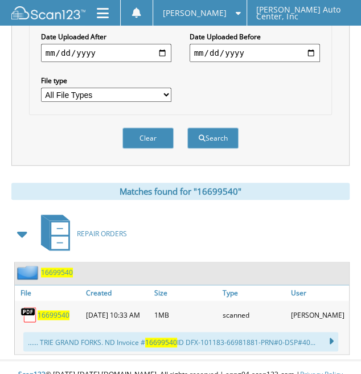
click at [49, 305] on div "16699540" at bounding box center [49, 314] width 68 height 23
drag, startPoint x: 57, startPoint y: 299, endPoint x: 51, endPoint y: 293, distance: 9.3
click at [57, 310] on span "16699540" at bounding box center [54, 315] width 32 height 10
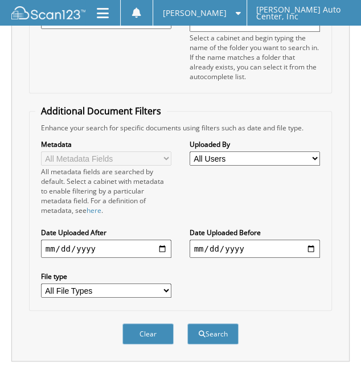
scroll to position [0, 0]
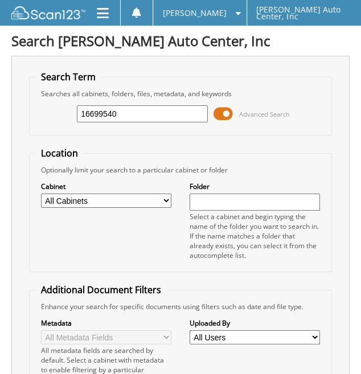
drag, startPoint x: 48, startPoint y: 115, endPoint x: -155, endPoint y: 99, distance: 203.3
paste input "16700948"
type input "16700948"
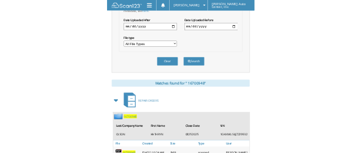
scroll to position [412, 0]
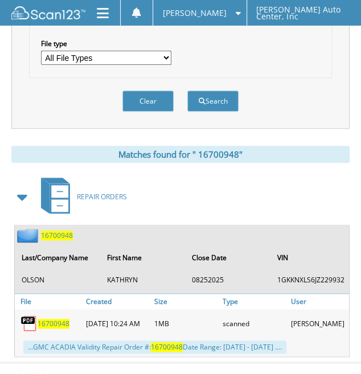
click at [42, 319] on span "1 6 7 0 0 9 4 8" at bounding box center [54, 324] width 32 height 10
